Goal: Task Accomplishment & Management: Manage account settings

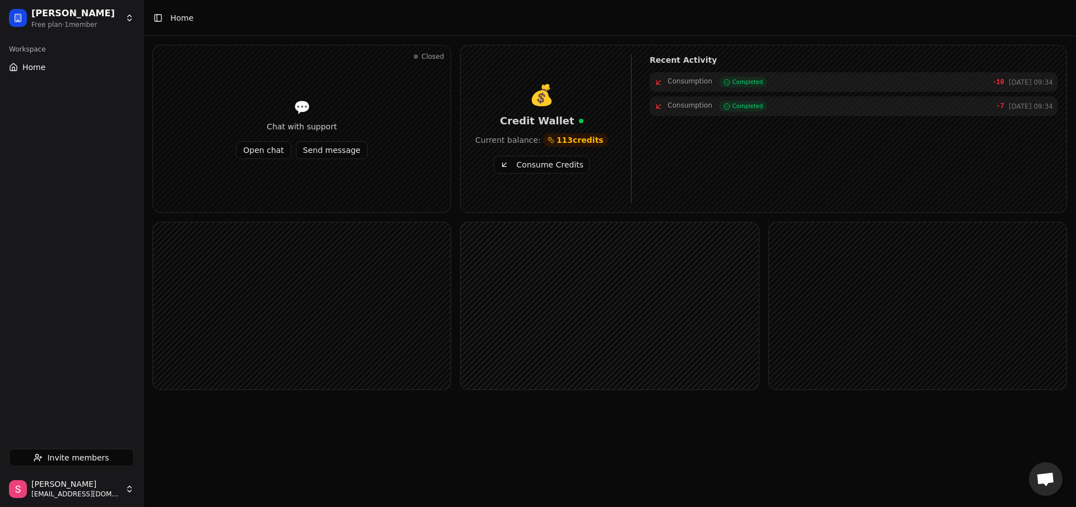
click at [62, 55] on div "Workspace" at bounding box center [71, 49] width 134 height 18
click at [61, 59] on button "Home" at bounding box center [71, 67] width 134 height 18
click at [101, 456] on span "Invite members" at bounding box center [78, 457] width 62 height 11
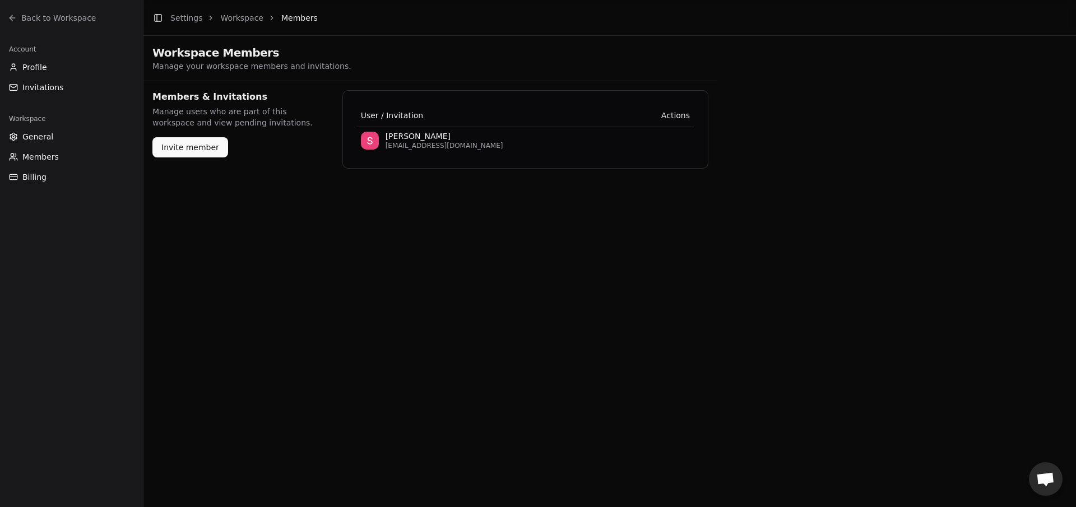
click at [206, 154] on button "Invite member" at bounding box center [190, 147] width 76 height 20
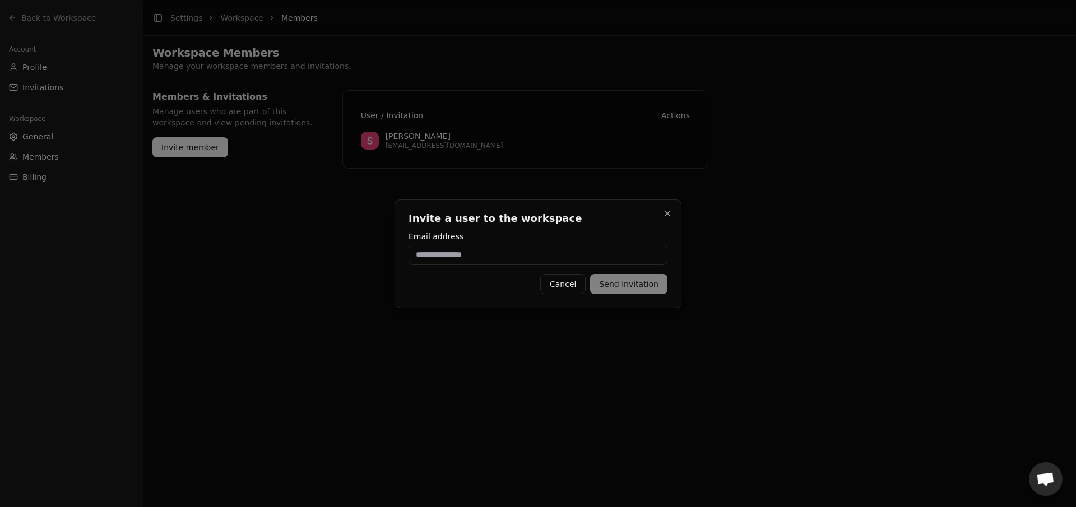
click at [566, 284] on button "Cancel" at bounding box center [562, 284] width 45 height 20
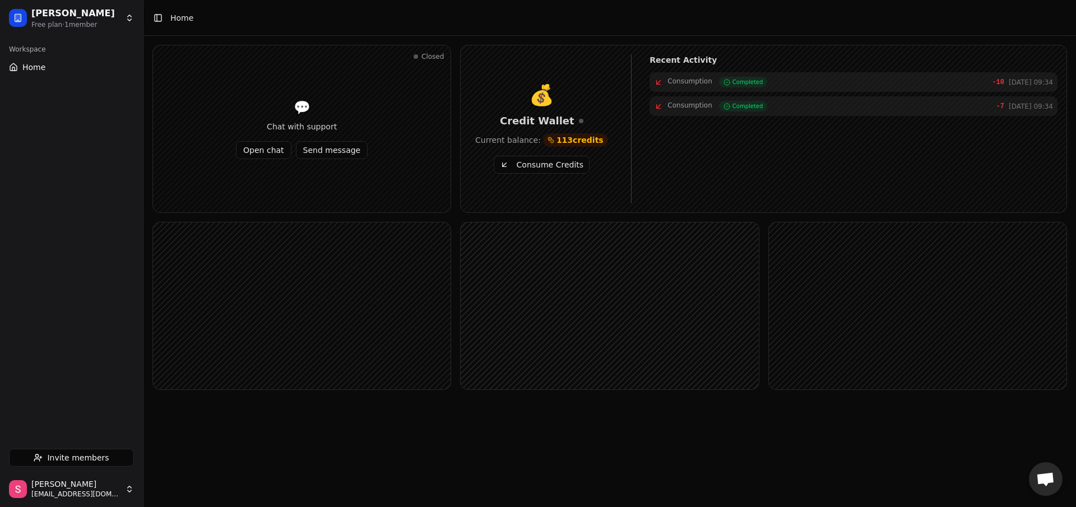
click at [57, 72] on button "Home" at bounding box center [71, 67] width 134 height 18
click at [138, 20] on button "Toggle Sidebar" at bounding box center [142, 253] width 9 height 507
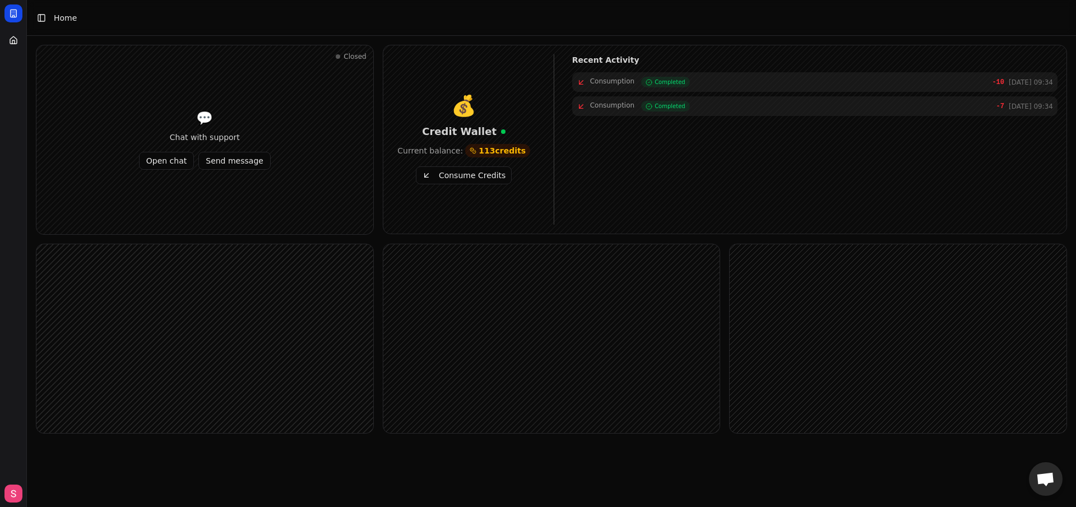
click at [132, 21] on header "Toggle Sidebar Home" at bounding box center [551, 18] width 1049 height 36
click at [38, 23] on button "Toggle Sidebar" at bounding box center [42, 18] width 16 height 16
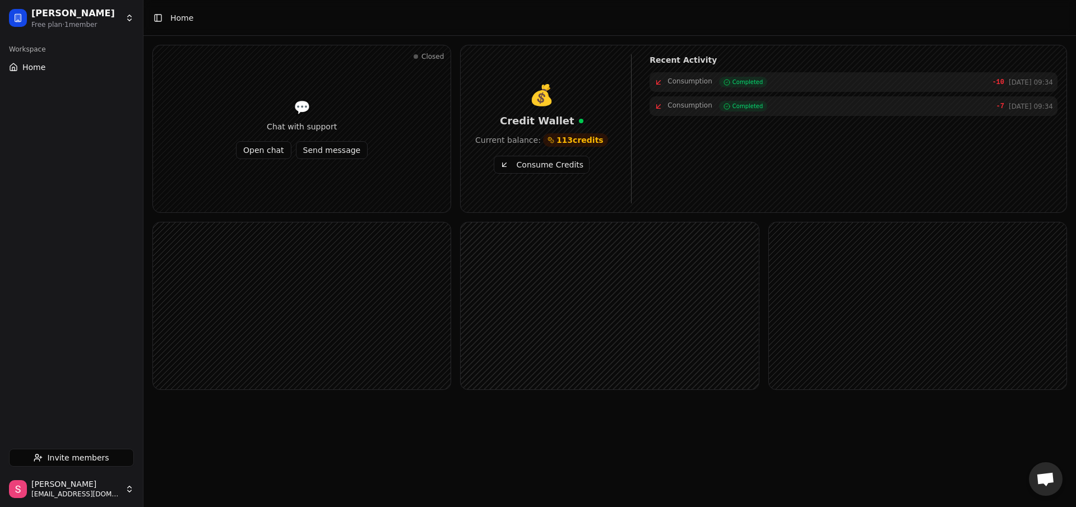
click at [31, 20] on html "[PERSON_NAME] Free plan · 1 member Workspace Home Invite members [PERSON_NAME] …" at bounding box center [538, 253] width 1076 height 507
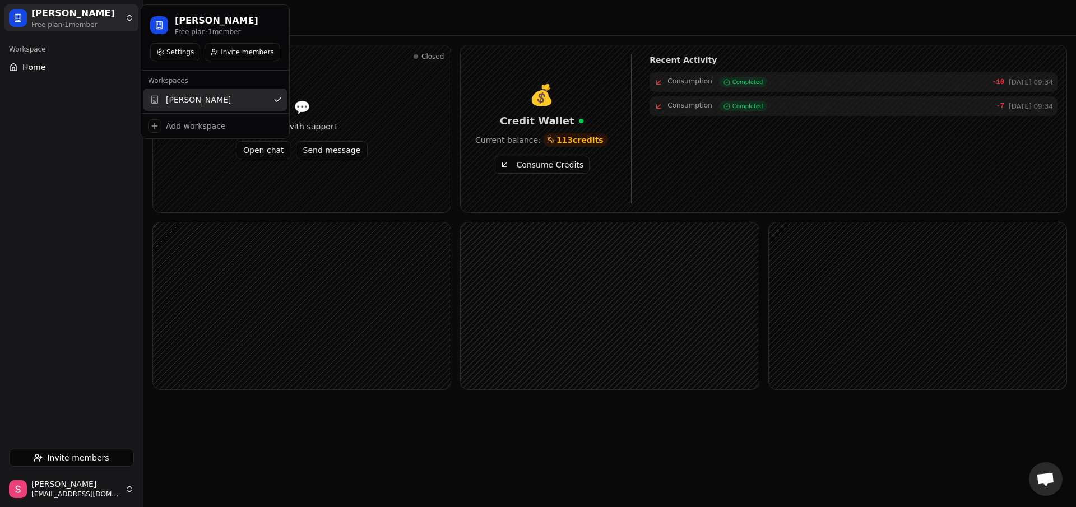
click at [94, 131] on html "[PERSON_NAME] Free plan · 1 member Workspace Home Invite members [PERSON_NAME] …" at bounding box center [538, 253] width 1076 height 507
